Goal: Information Seeking & Learning: Learn about a topic

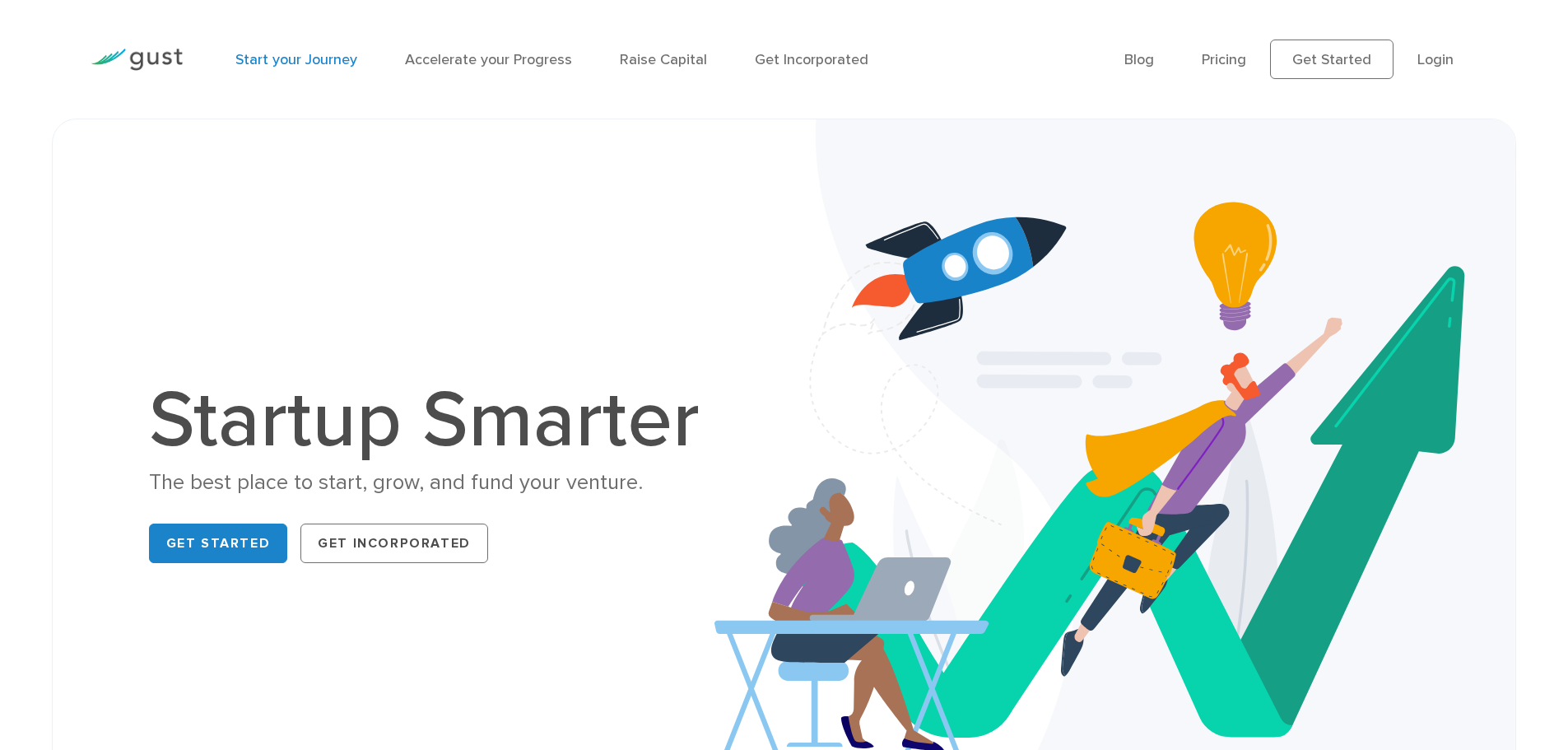
click at [322, 61] on link "Start your Journey" at bounding box center [296, 59] width 122 height 17
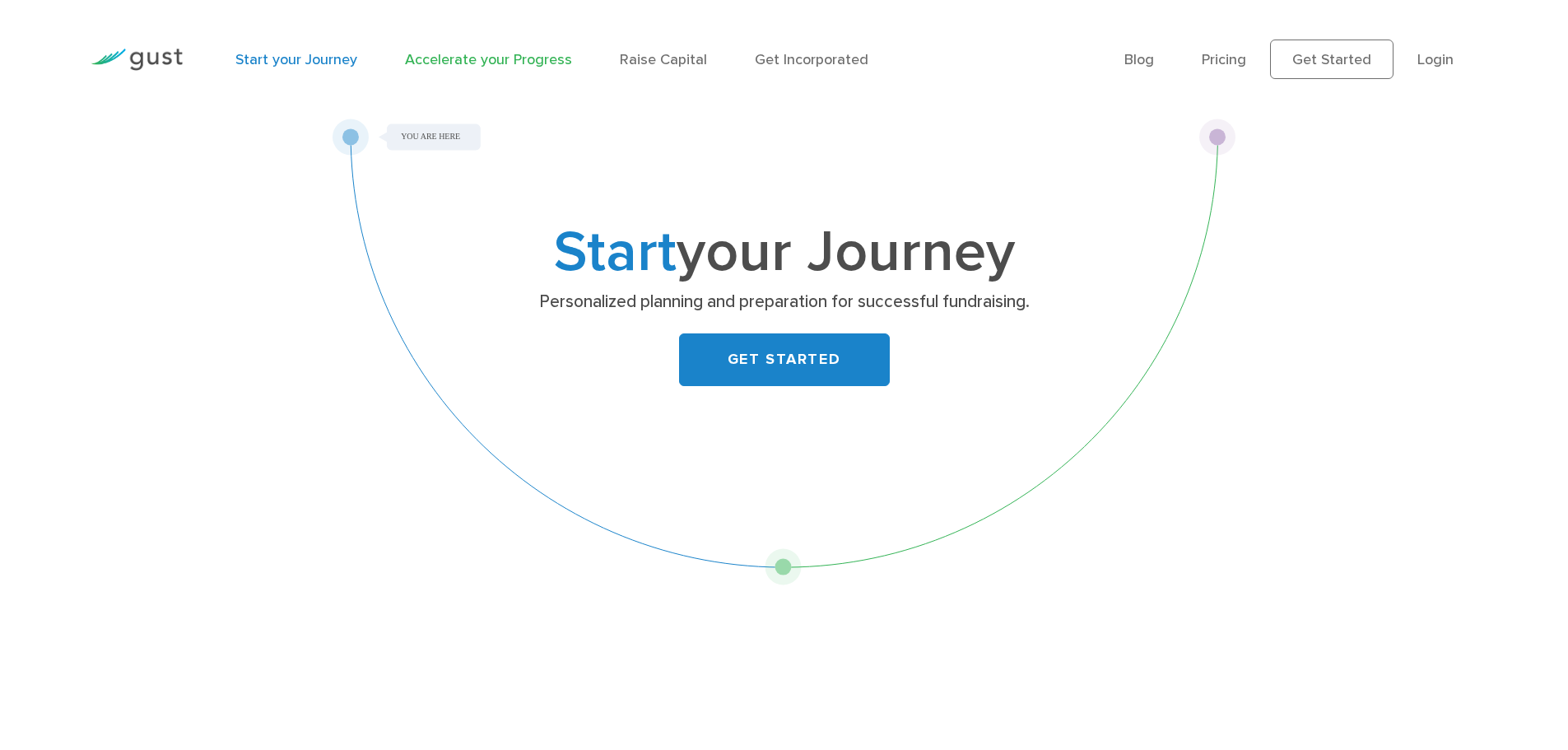
click at [519, 60] on link "Accelerate your Progress" at bounding box center [489, 59] width 167 height 17
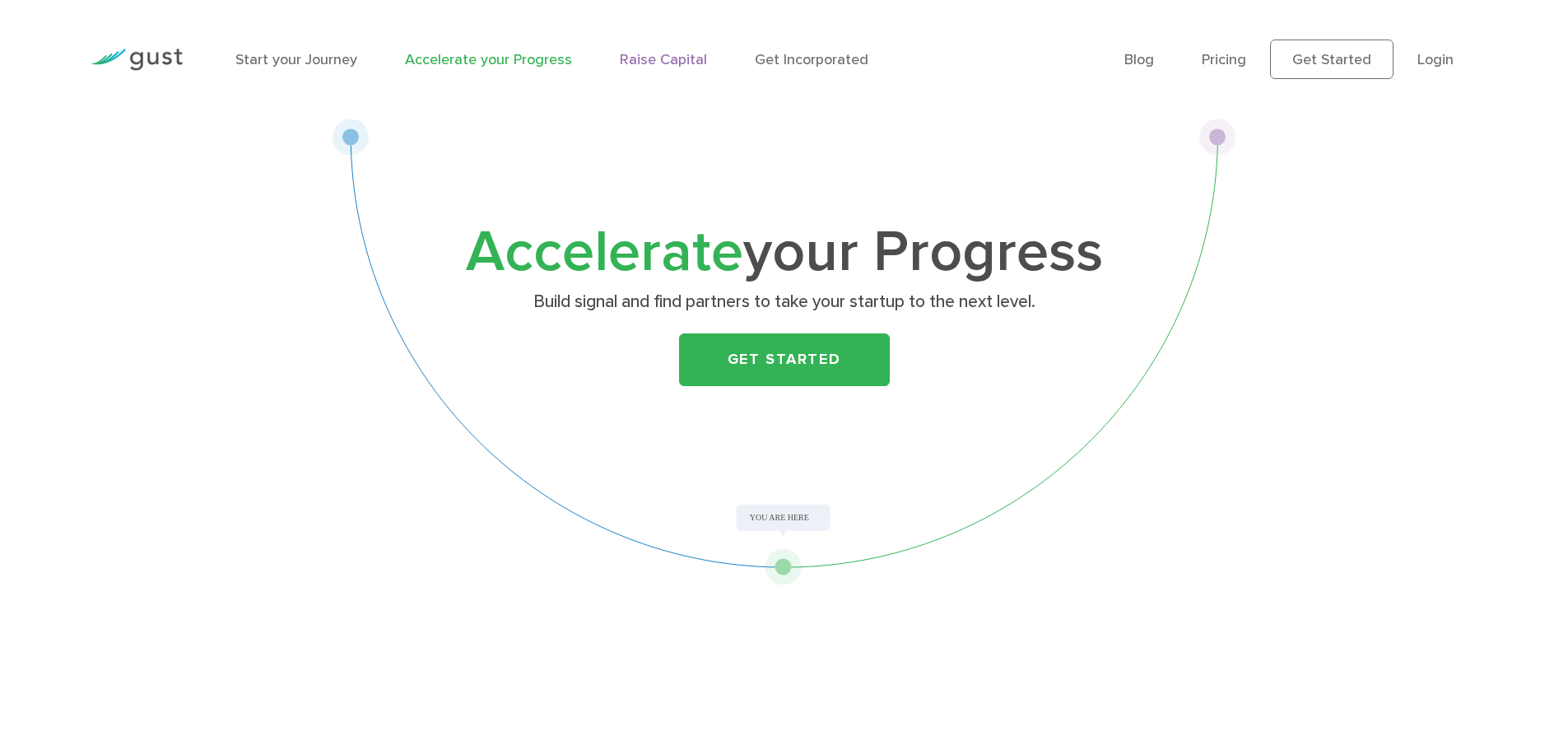
click at [661, 60] on link "Raise Capital" at bounding box center [663, 59] width 87 height 17
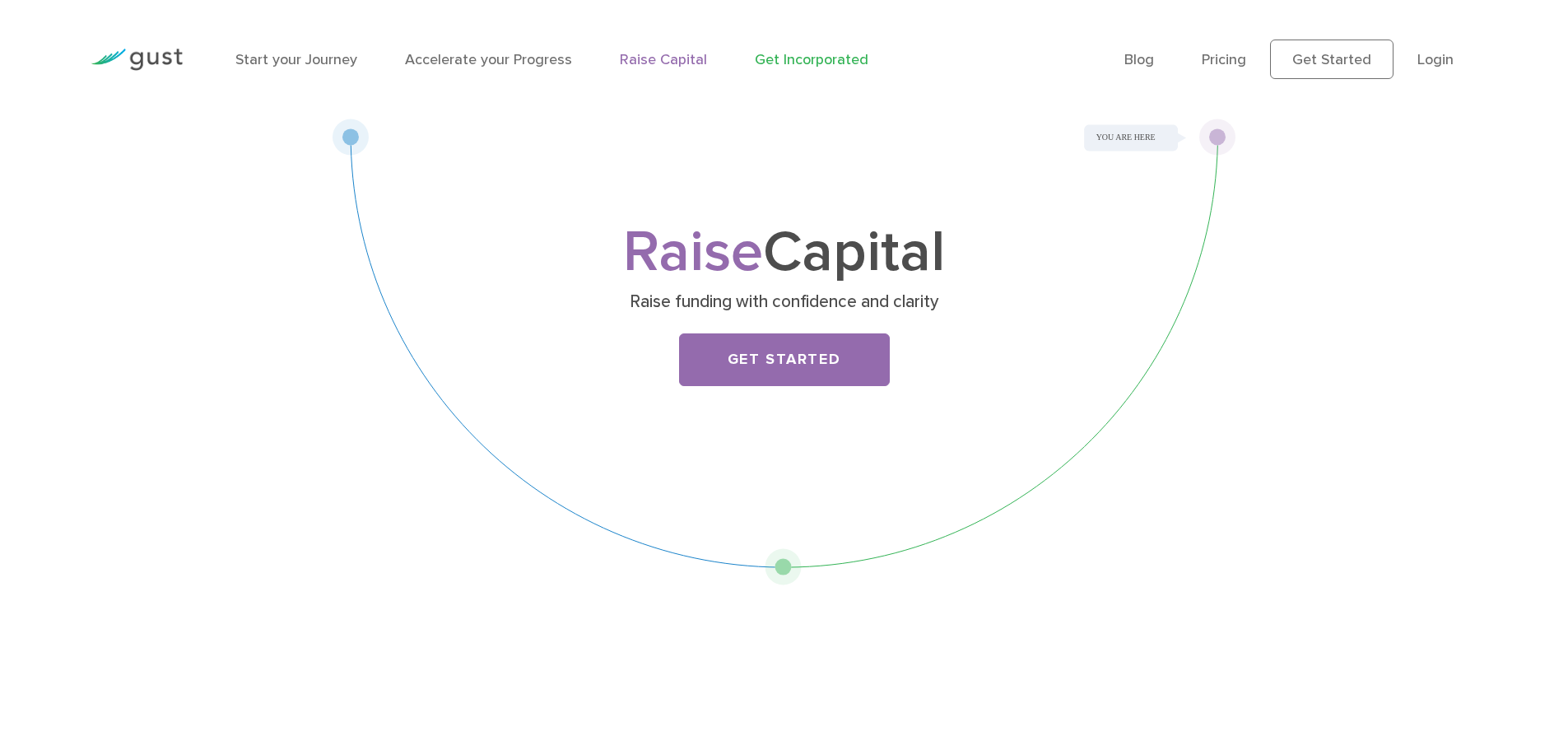
click at [792, 61] on link "Get Incorporated" at bounding box center [812, 59] width 114 height 17
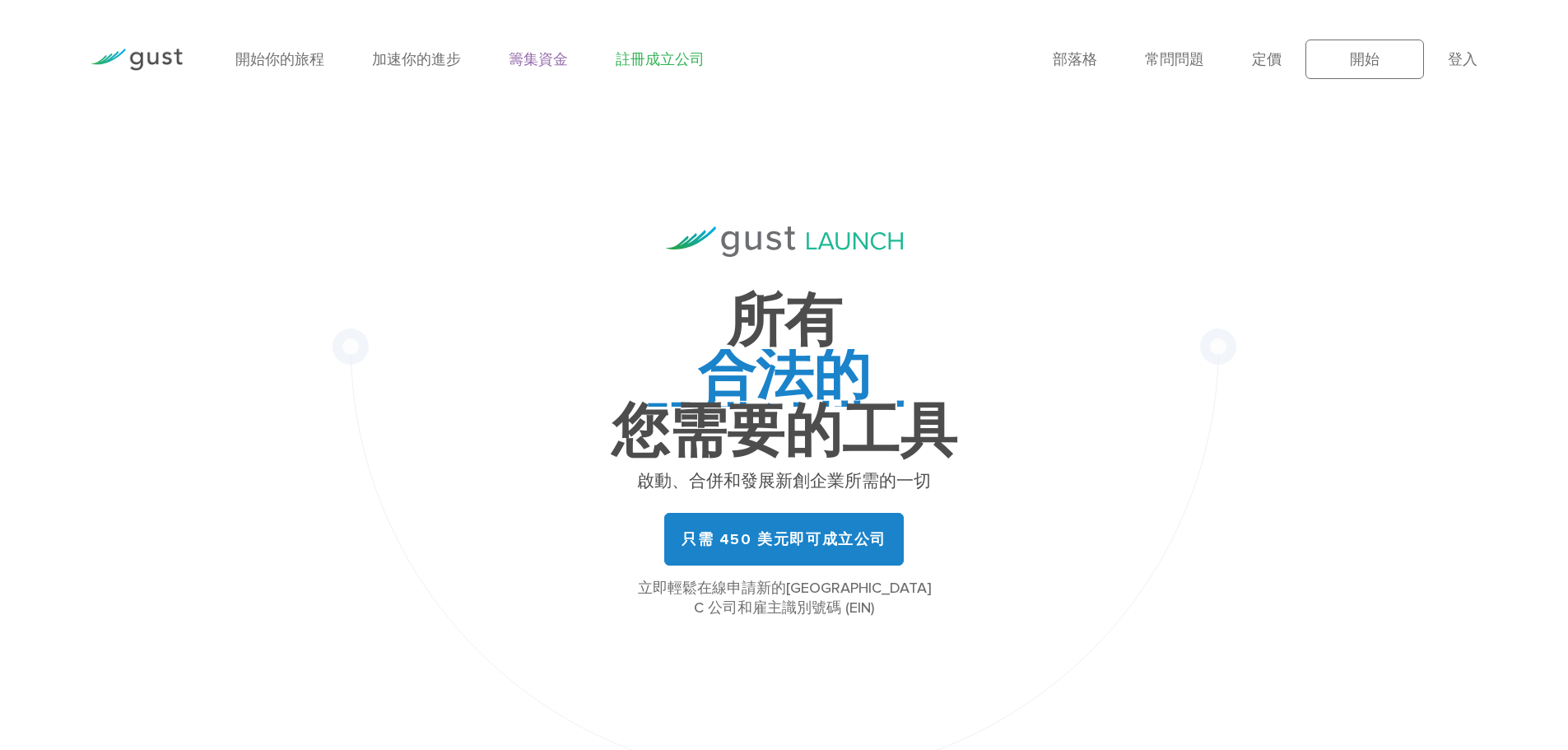
click at [523, 60] on font "籌集資金" at bounding box center [538, 59] width 60 height 17
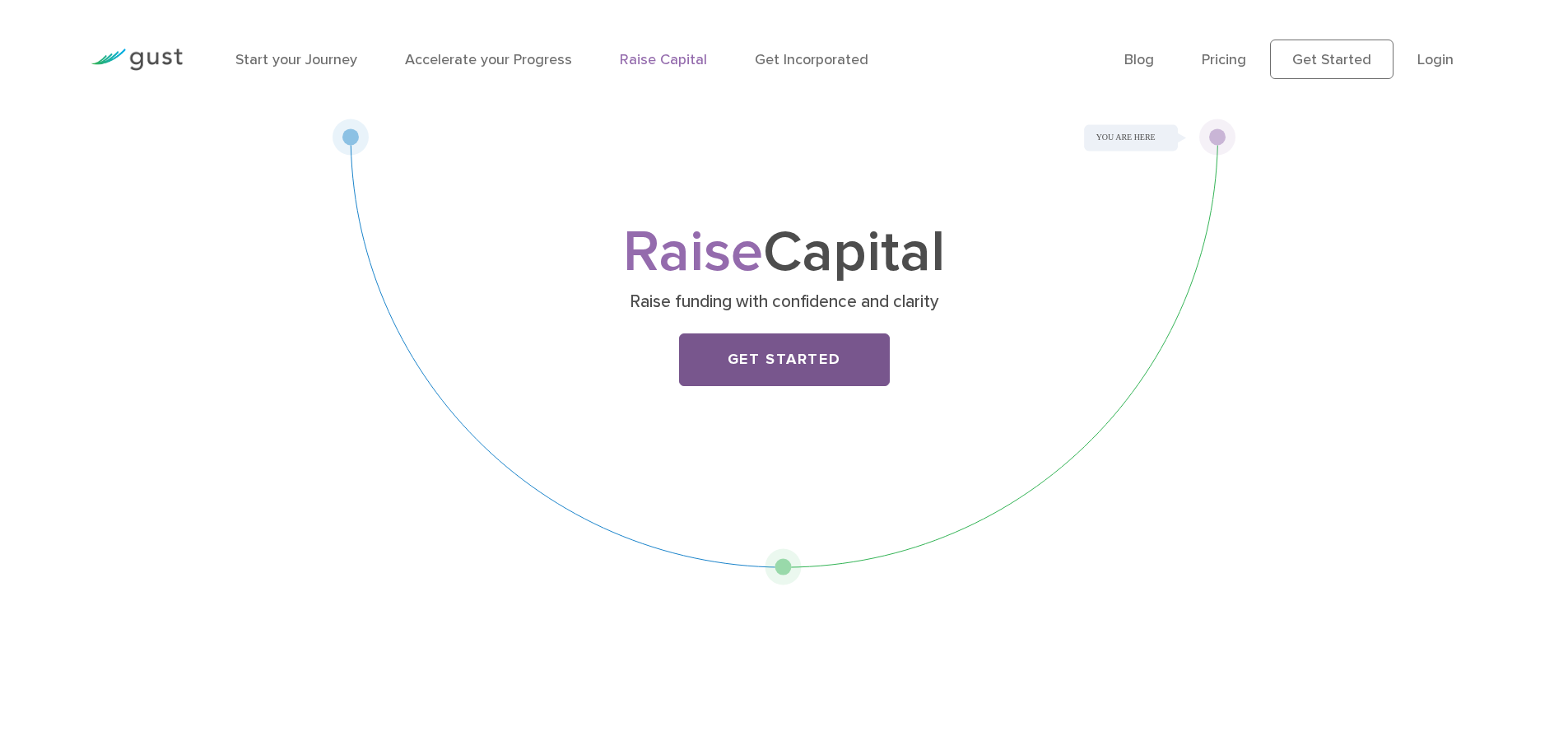
click at [799, 370] on link "Get Started" at bounding box center [784, 359] width 211 height 52
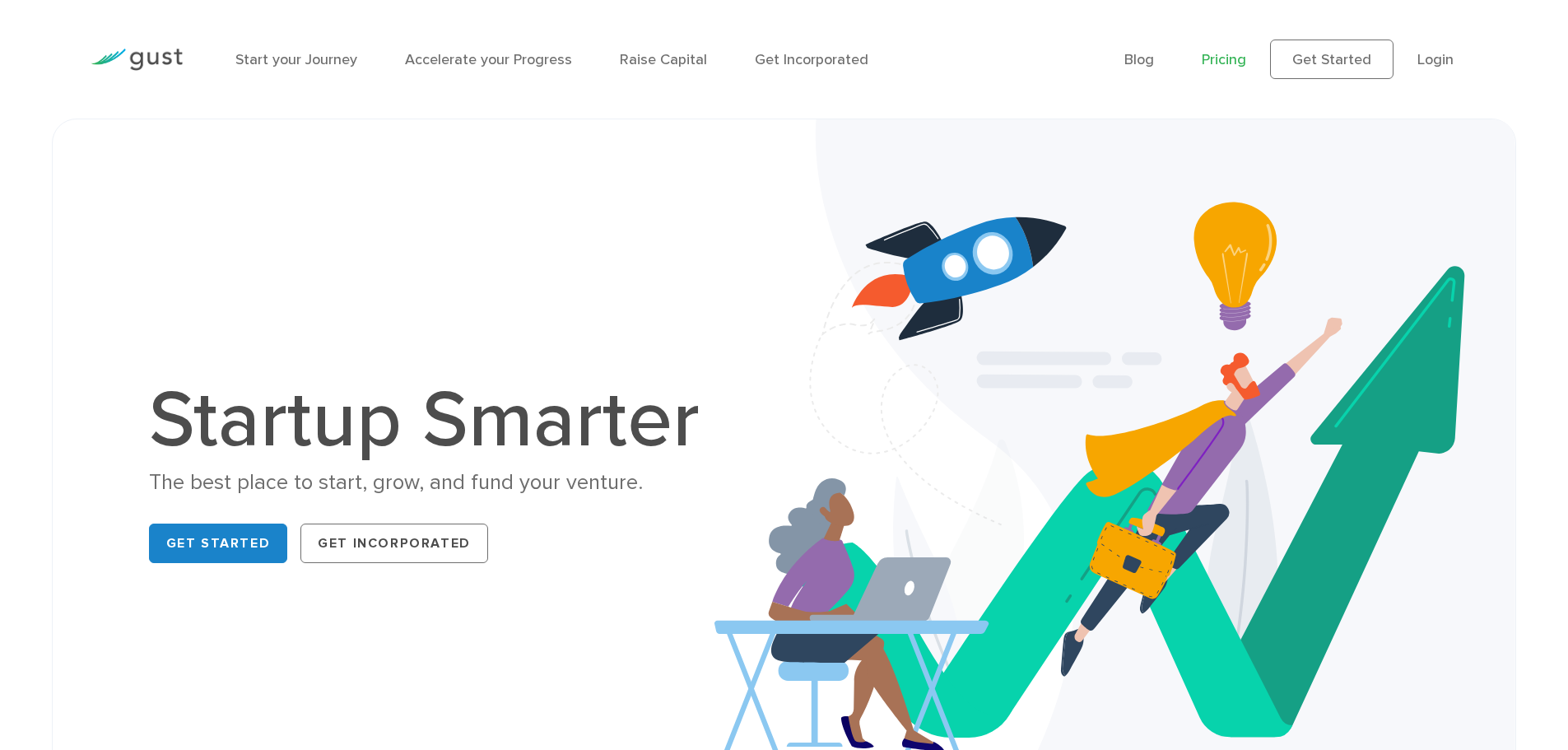
click at [1227, 62] on link "Pricing" at bounding box center [1224, 59] width 44 height 17
